Goal: Information Seeking & Learning: Compare options

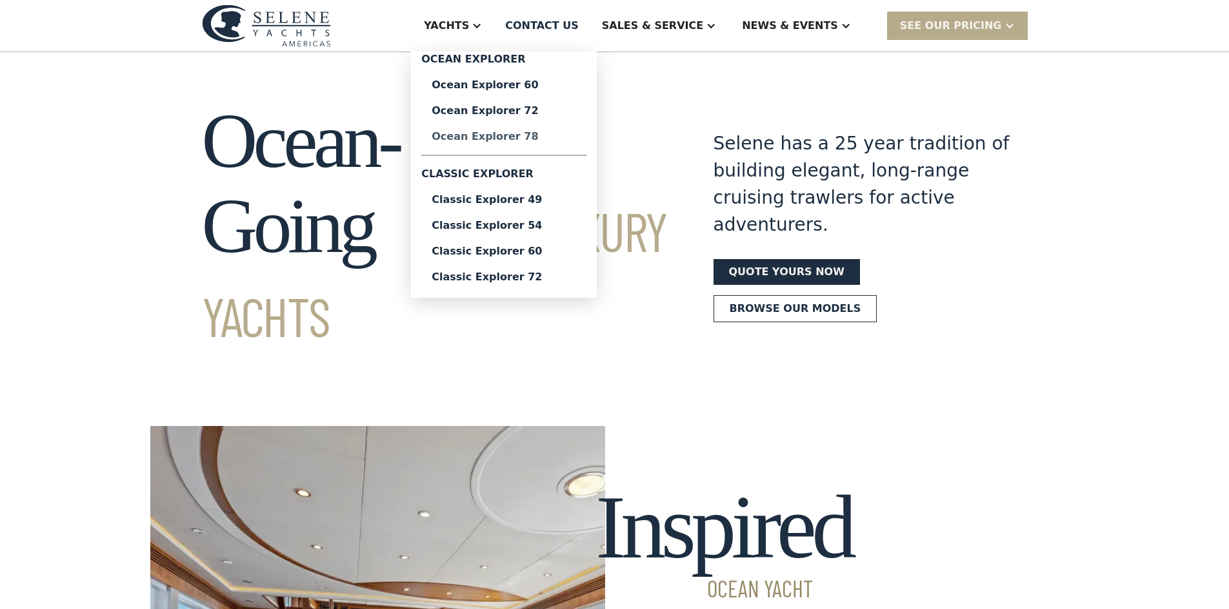
click at [566, 132] on div "Ocean Explorer 78" at bounding box center [503, 137] width 144 height 10
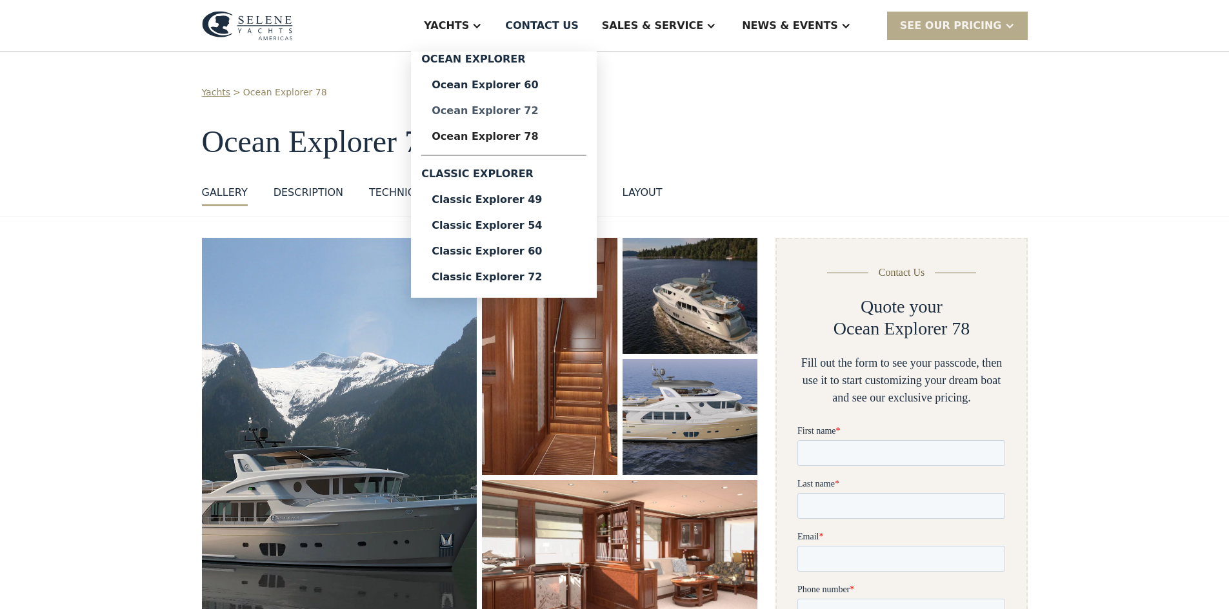
click at [576, 112] on div "Ocean Explorer 72" at bounding box center [503, 111] width 144 height 10
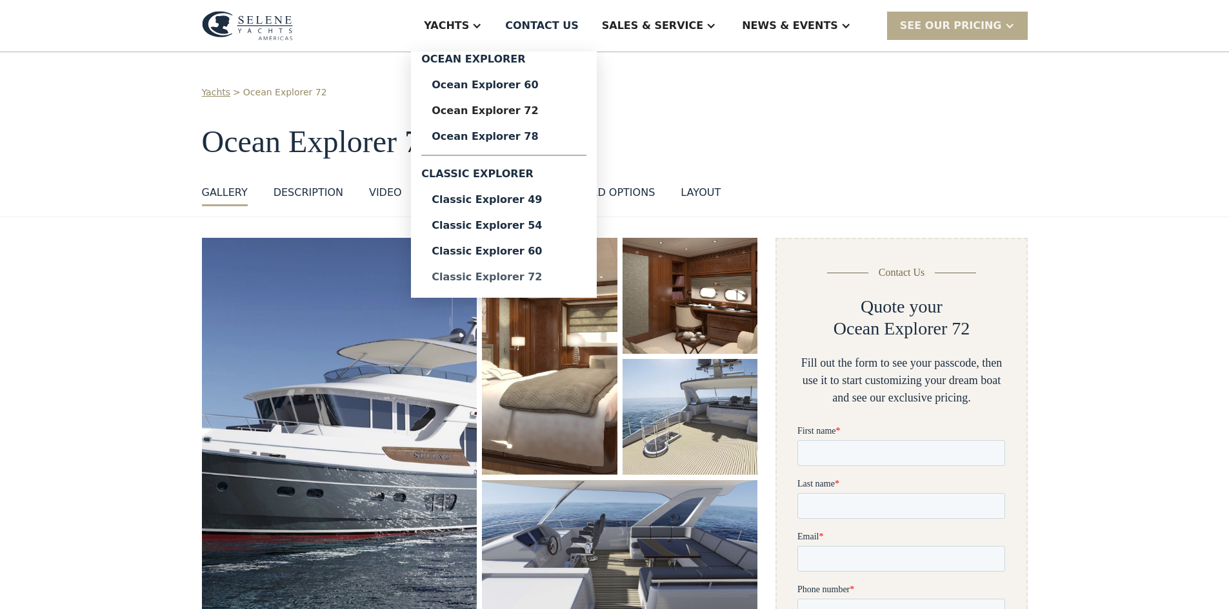
click at [573, 275] on div "Classic Explorer 72" at bounding box center [503, 277] width 144 height 10
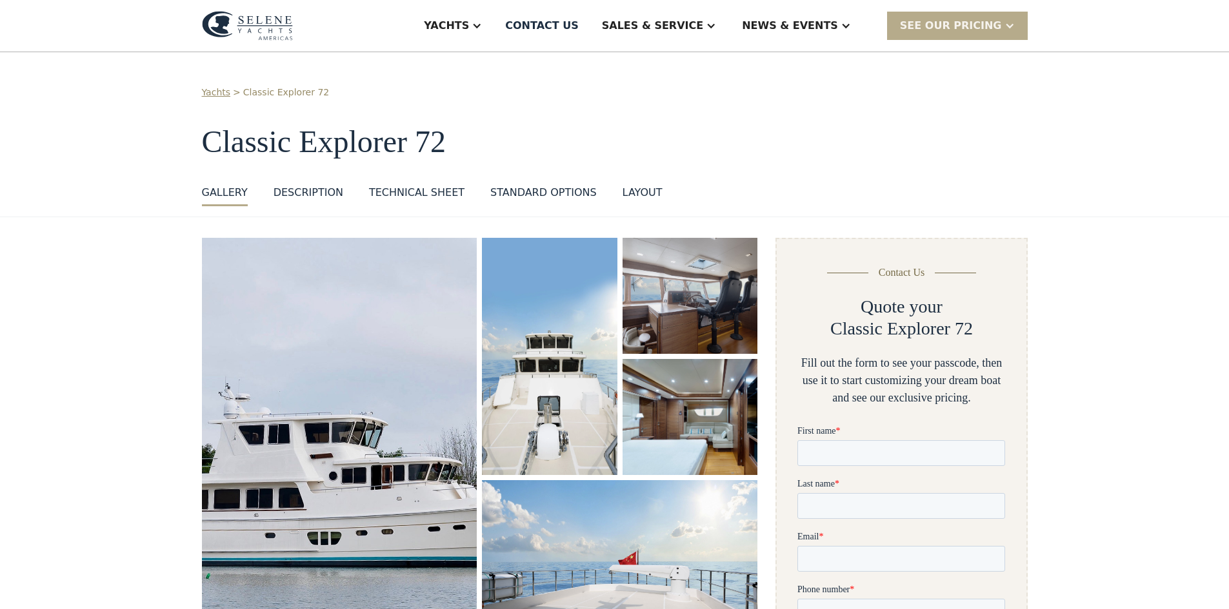
click at [629, 199] on div "layout" at bounding box center [642, 192] width 40 height 15
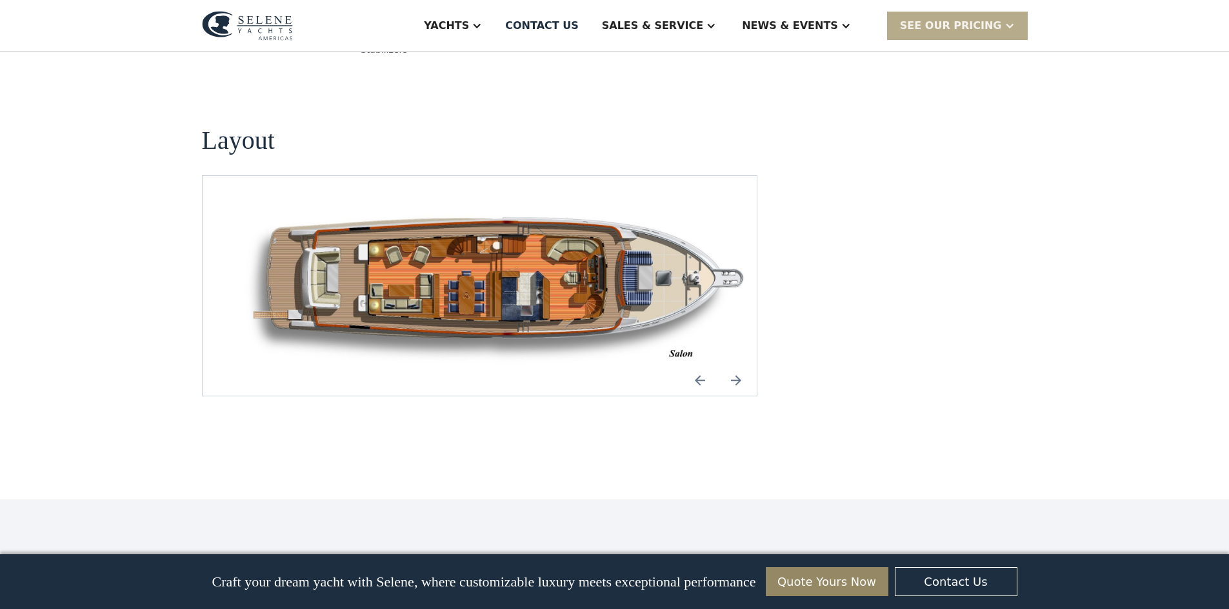
scroll to position [1688, 0]
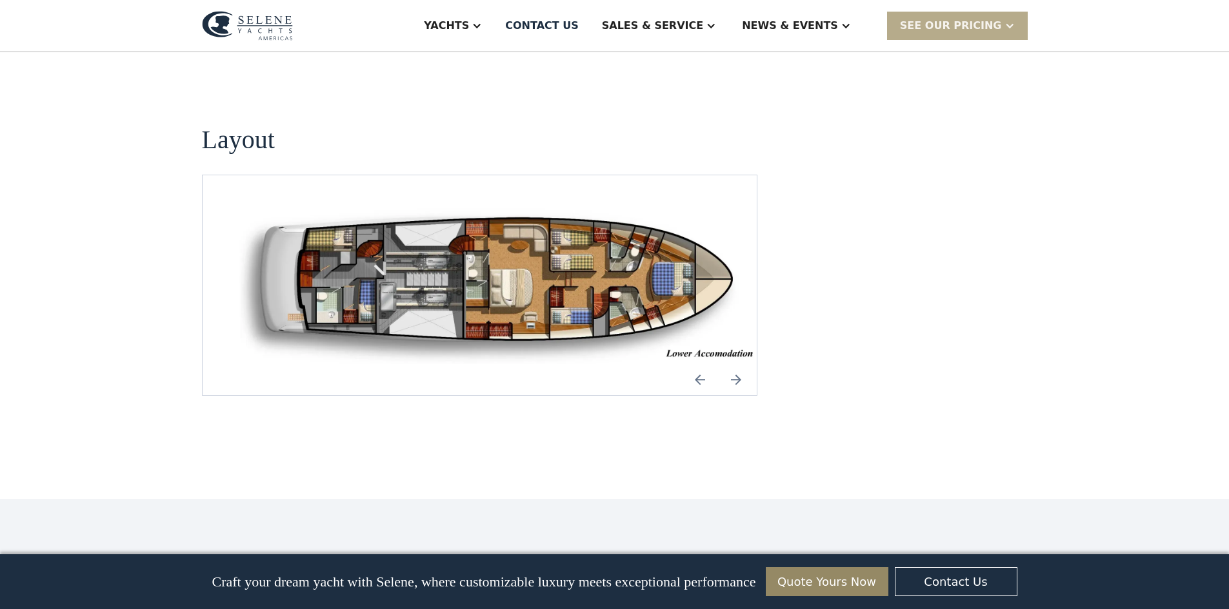
click at [703, 364] on img "Previous slide" at bounding box center [699, 379] width 31 height 31
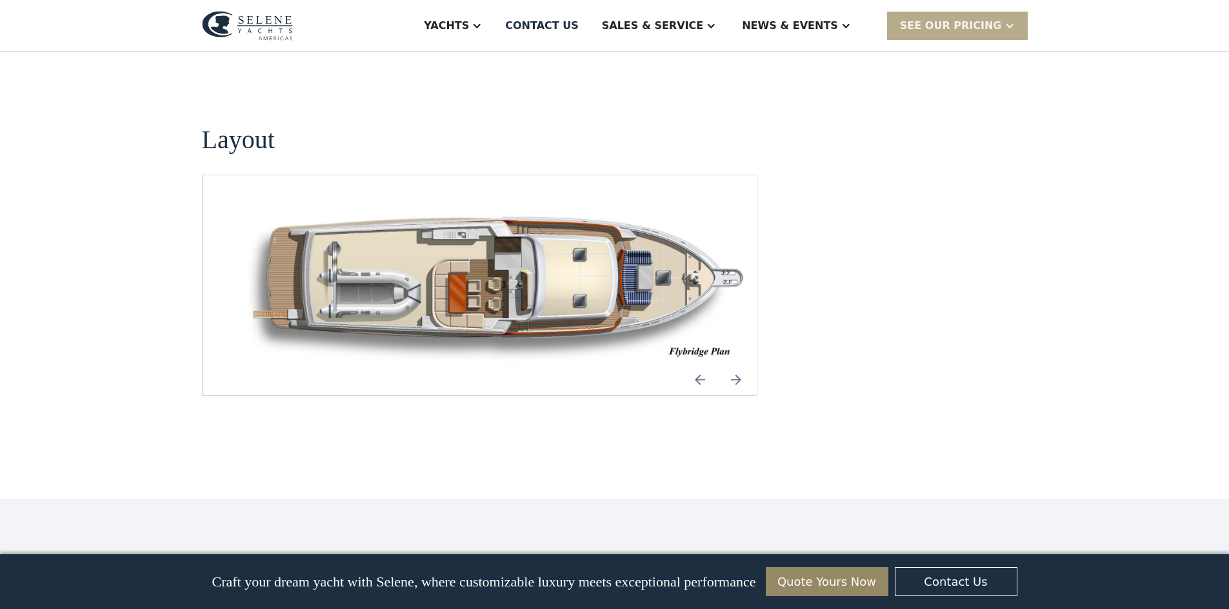
click at [695, 364] on img "Previous slide" at bounding box center [699, 379] width 31 height 31
click at [734, 364] on img "Next slide" at bounding box center [735, 379] width 31 height 31
click at [696, 364] on img "Previous slide" at bounding box center [699, 379] width 31 height 31
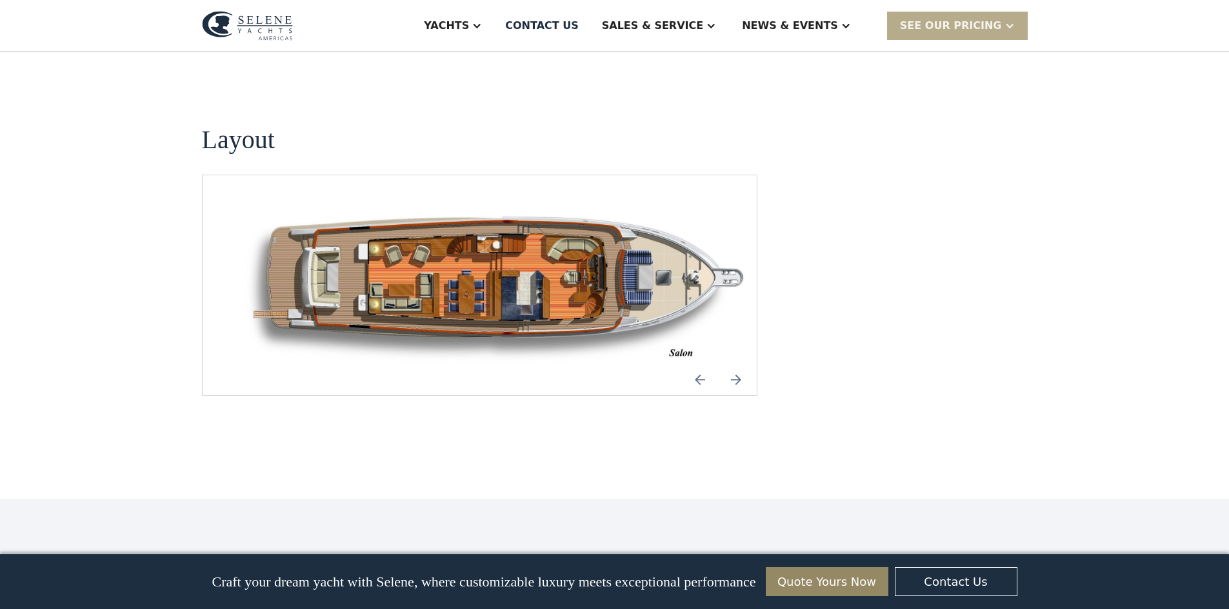
click at [696, 364] on img "Previous slide" at bounding box center [699, 379] width 31 height 31
